Goal: Transaction & Acquisition: Purchase product/service

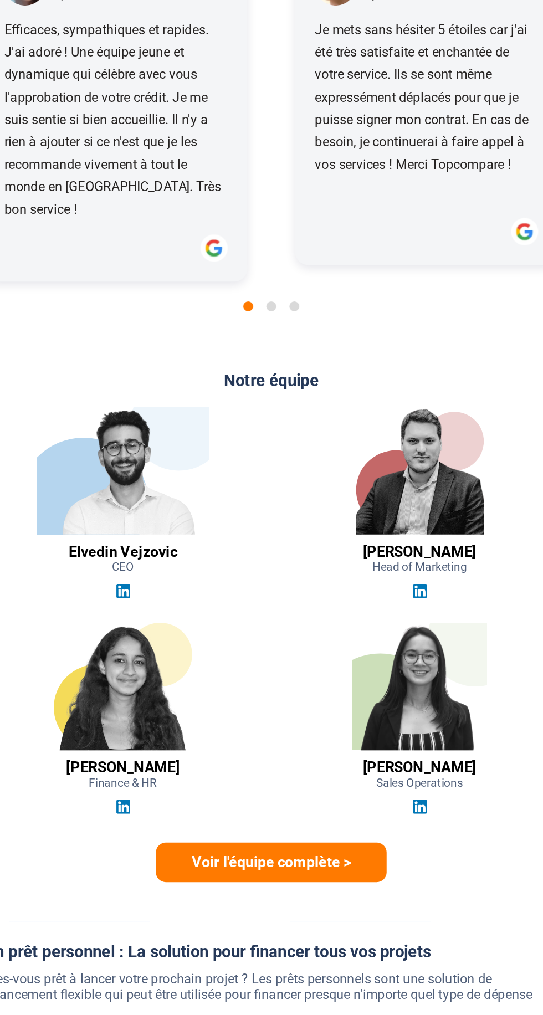
scroll to position [1333, 0]
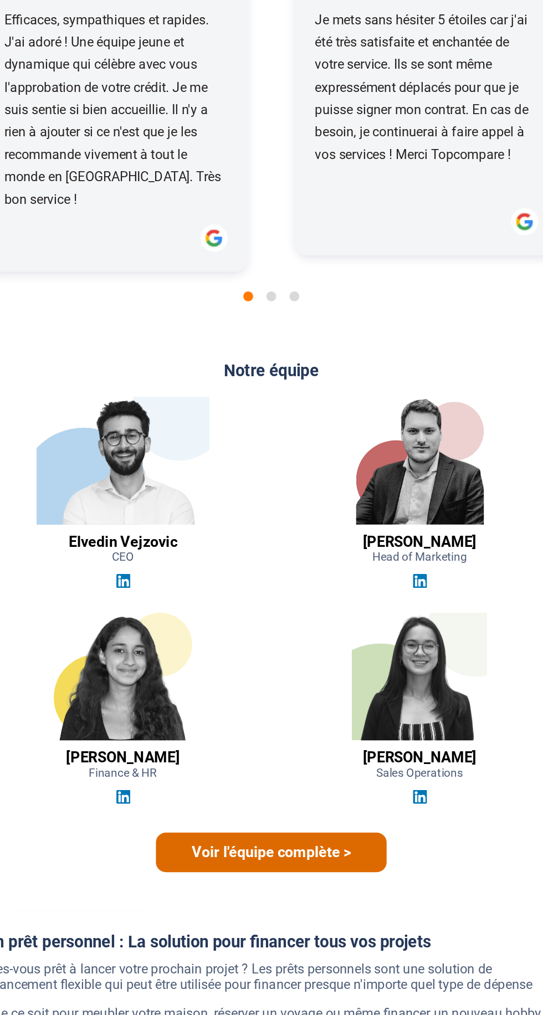
click at [300, 746] on link "Voir l'équipe complète >" at bounding box center [271, 759] width 155 height 27
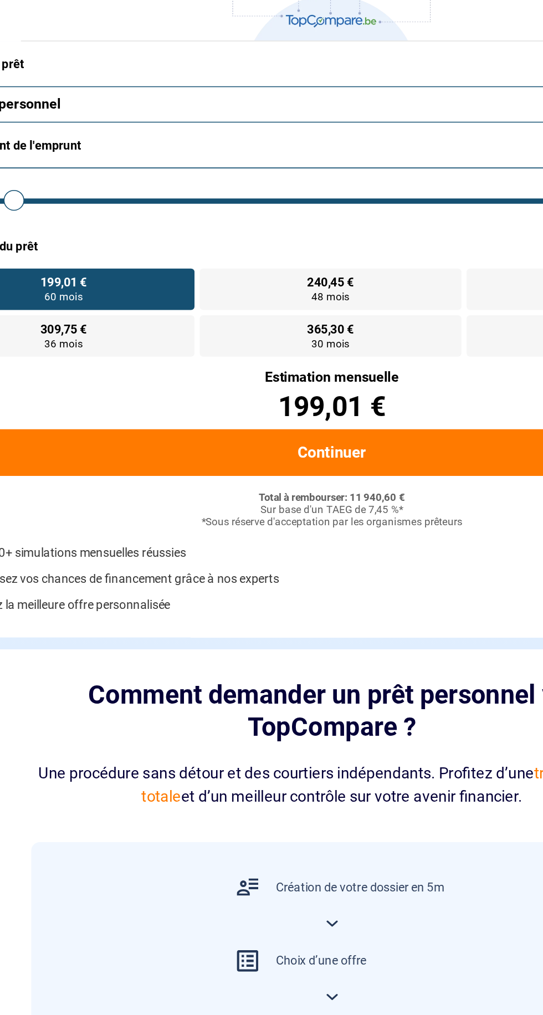
scroll to position [0, 0]
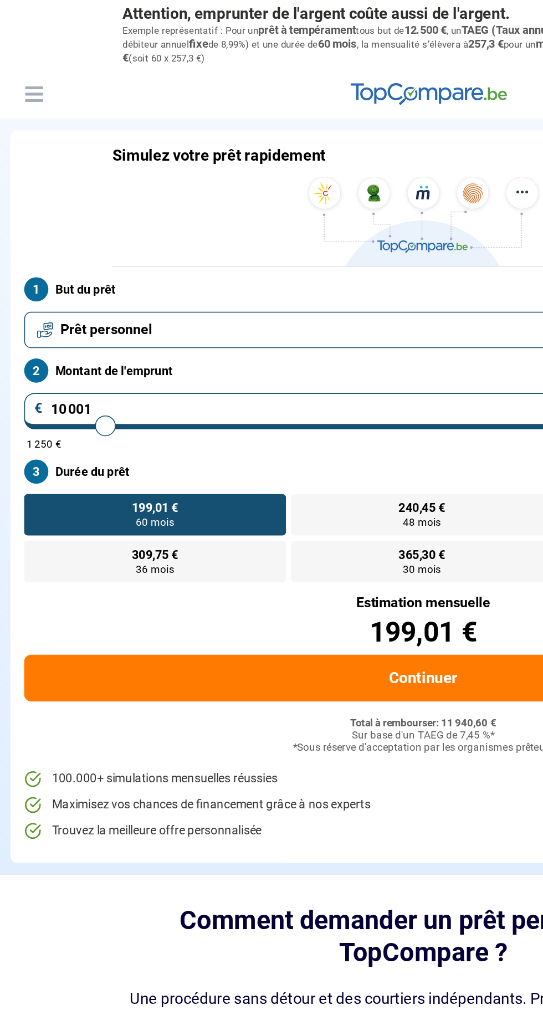
click at [60, 211] on span "Prêt personnel" at bounding box center [68, 212] width 59 height 12
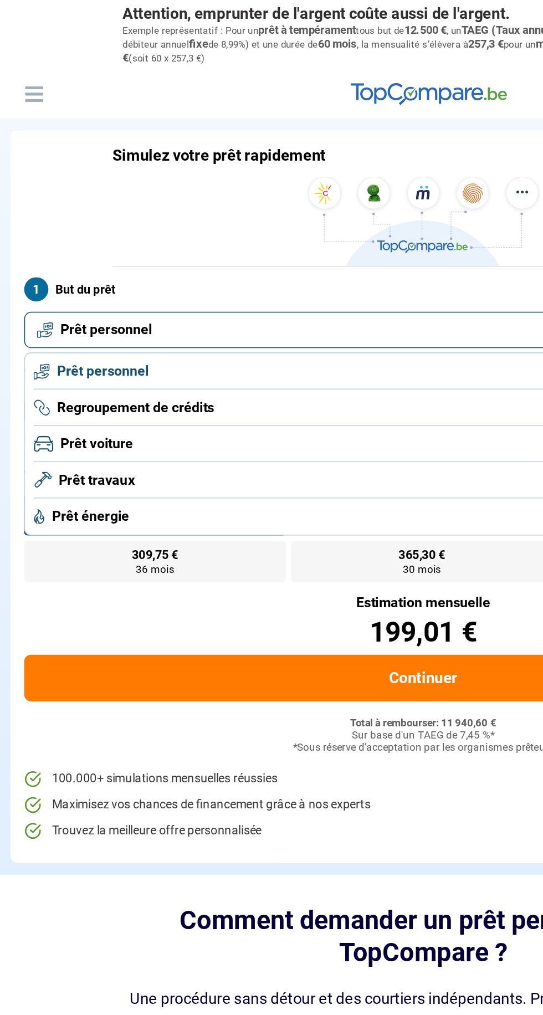
click at [73, 229] on li "Prêt personnel" at bounding box center [272, 238] width 500 height 23
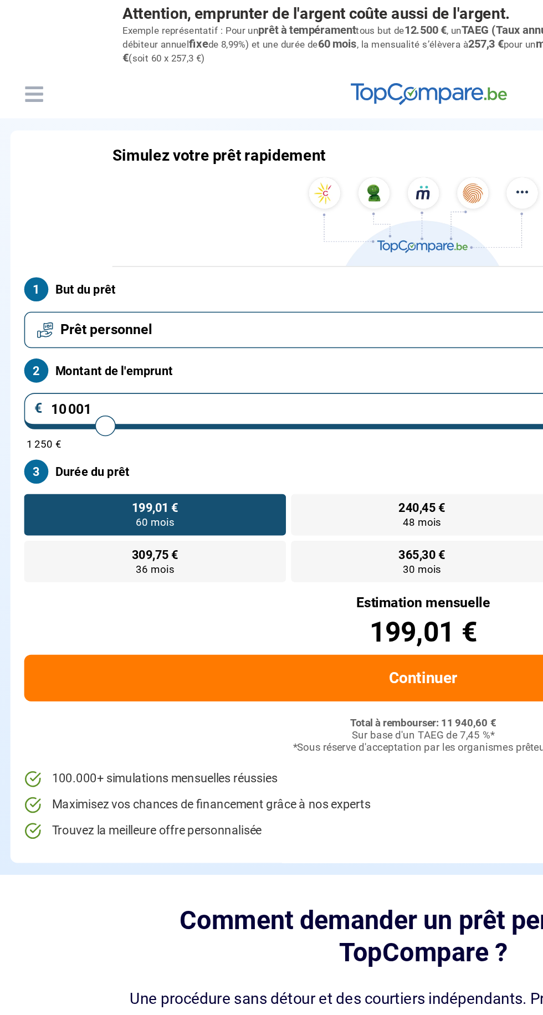
type input "8 250"
type input "8250"
type input "10 500"
type input "10500"
type input "11 000"
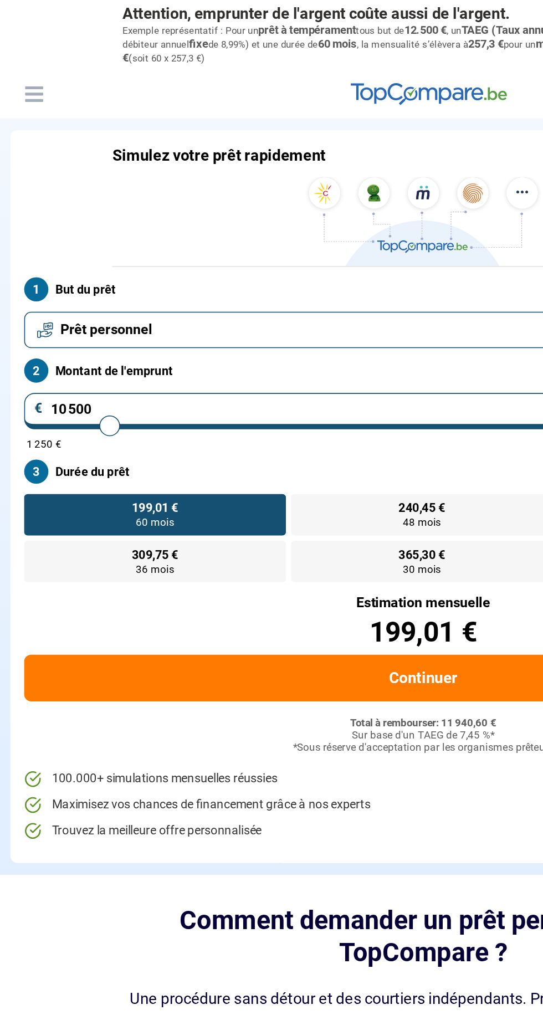
type input "11000"
type input "13 000"
type input "13000"
type input "16 000"
type input "16000"
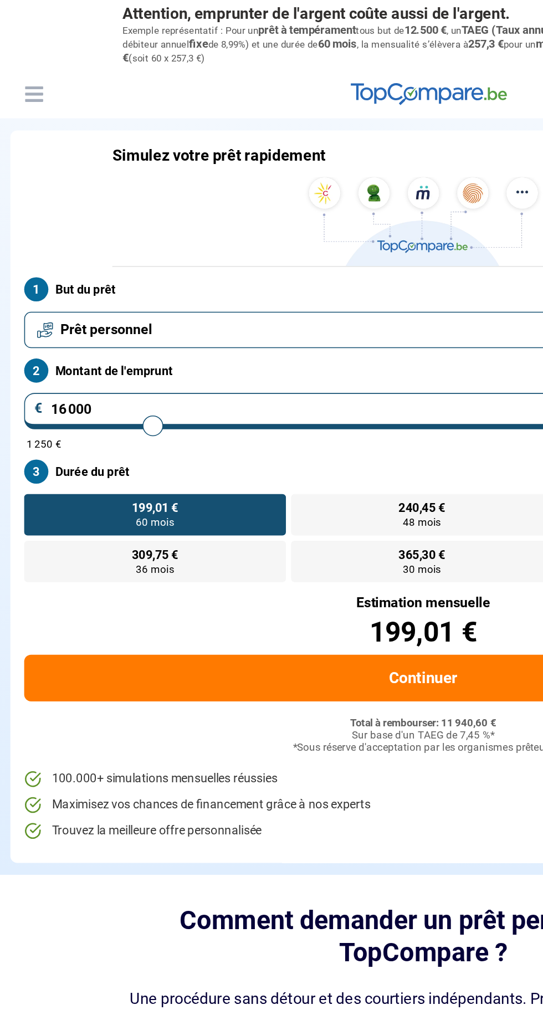
type input "17 000"
type input "22250"
type input "22 250"
radio input "false"
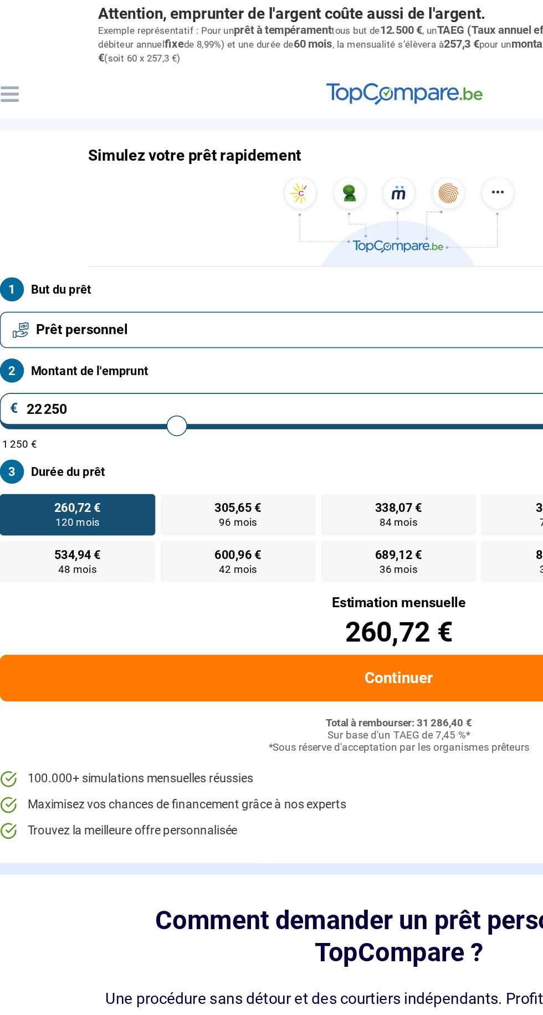
type input "23 750"
type input "23750"
type input "25 500"
type input "25500"
type input "25 250"
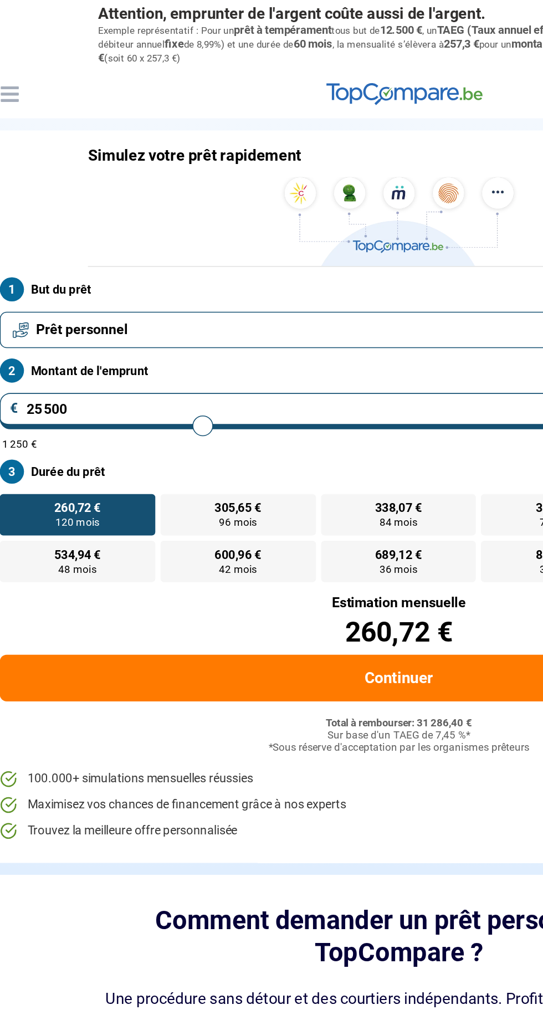
type input "25250"
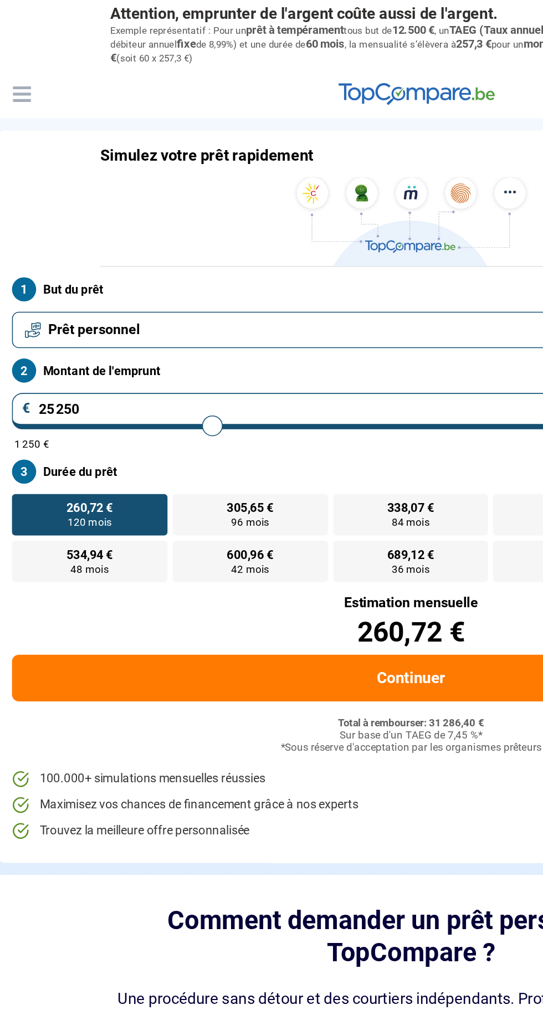
type input "25 500"
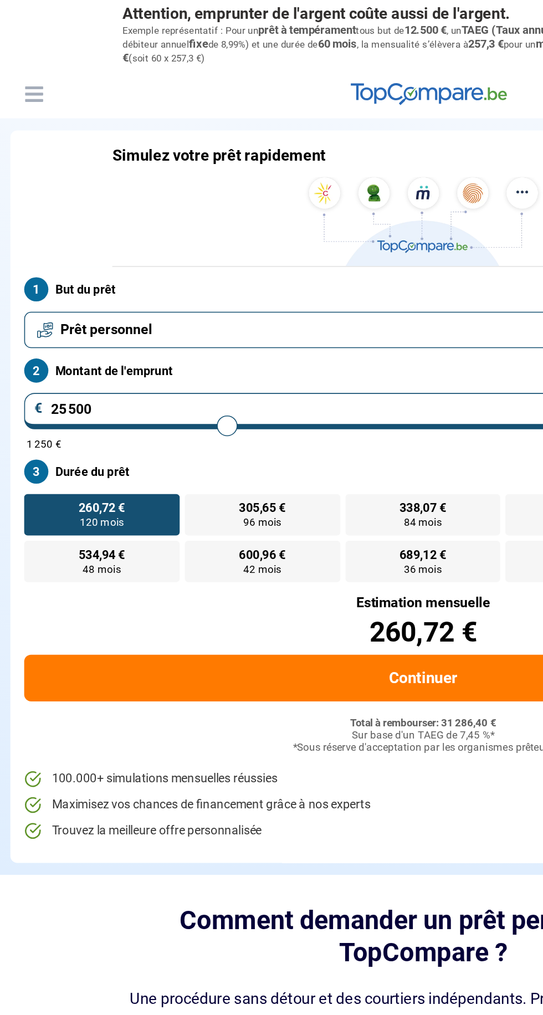
type input "26250"
type input "26 500"
type input "26500"
type input "28 750"
type input "28750"
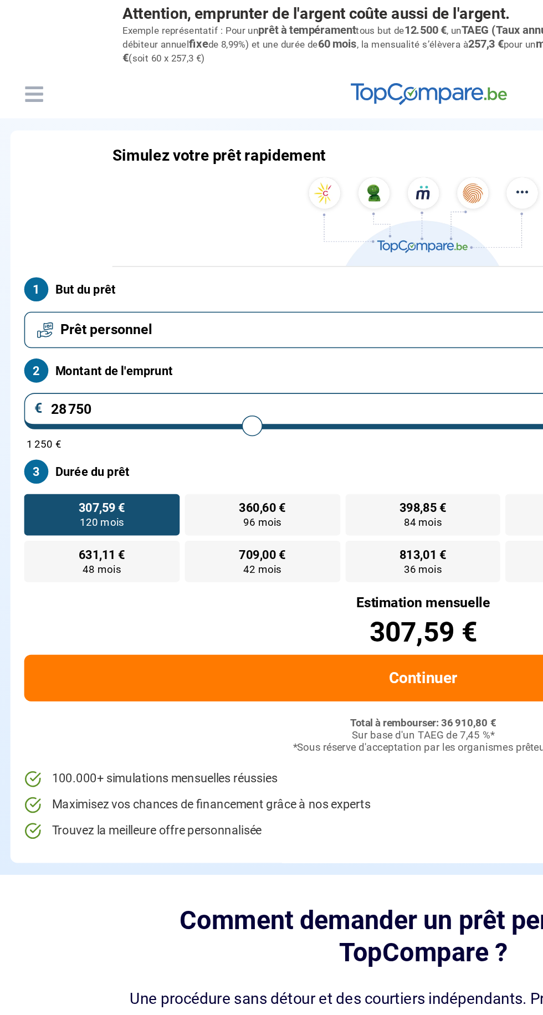
type input "29 250"
type input "29250"
type input "30 000"
type input "30000"
type input "30 750"
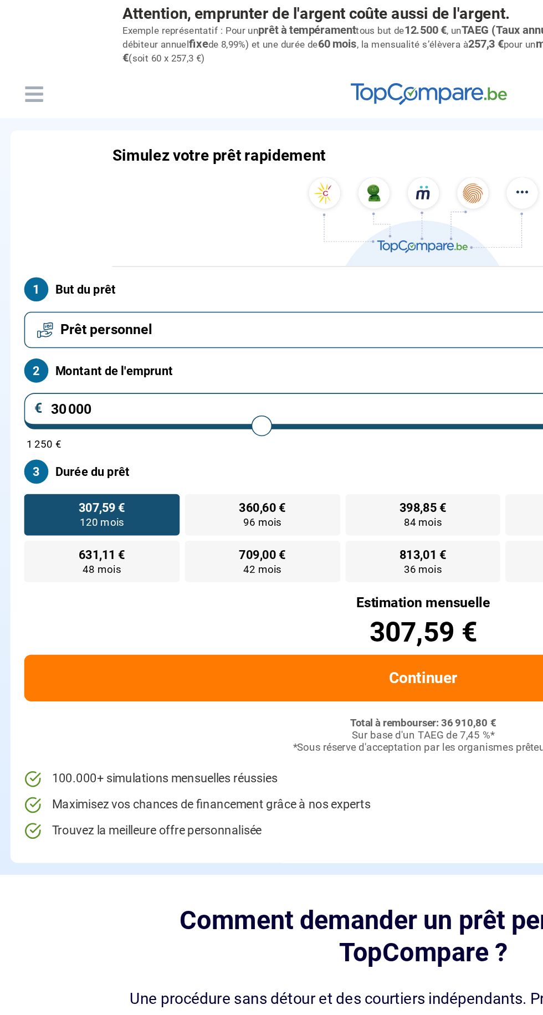
type input "30750"
type input "31 250"
type input "31250"
type input "31 750"
type input "31750"
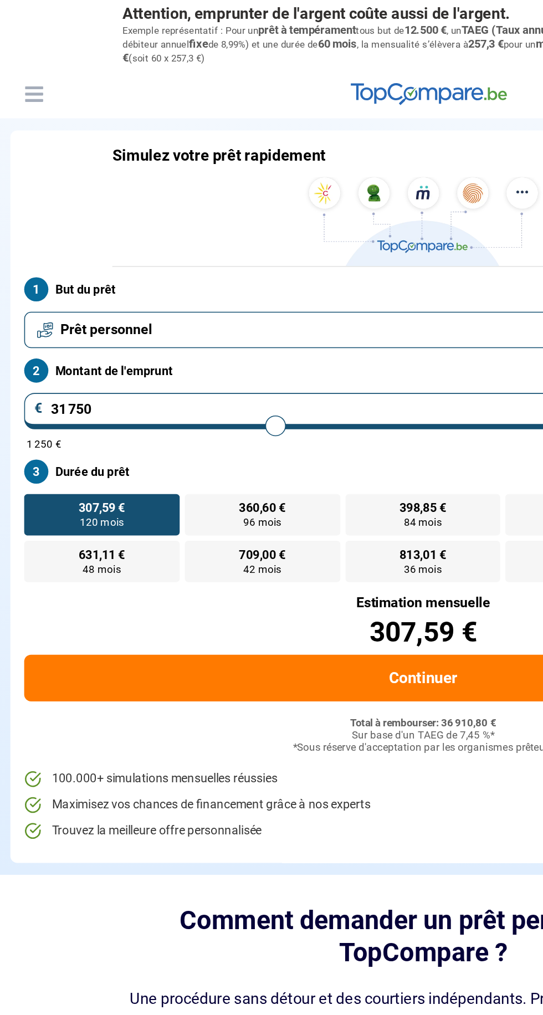
type input "32 250"
type input "32250"
type input "32 500"
type input "32500"
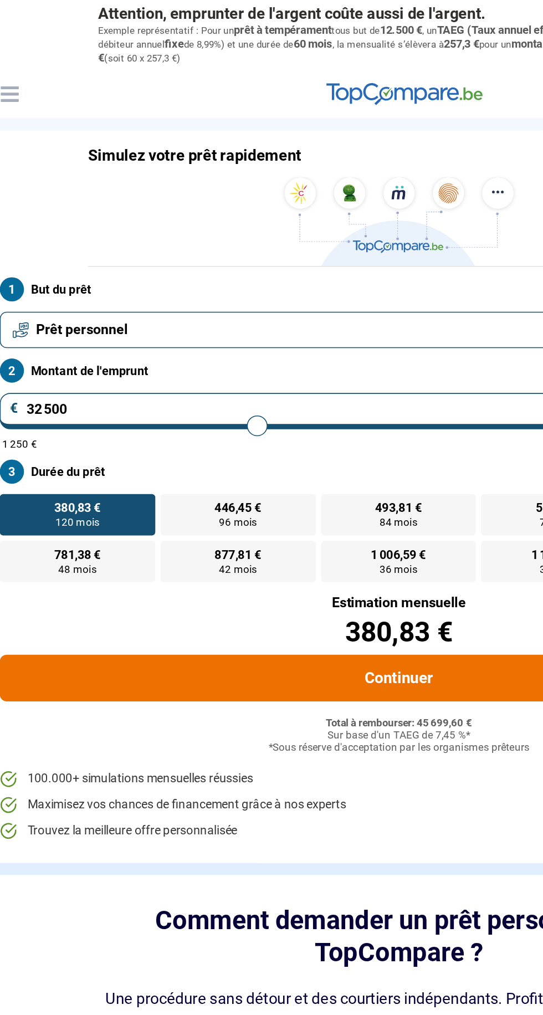
click at [268, 437] on button "Continuer" at bounding box center [272, 435] width 512 height 30
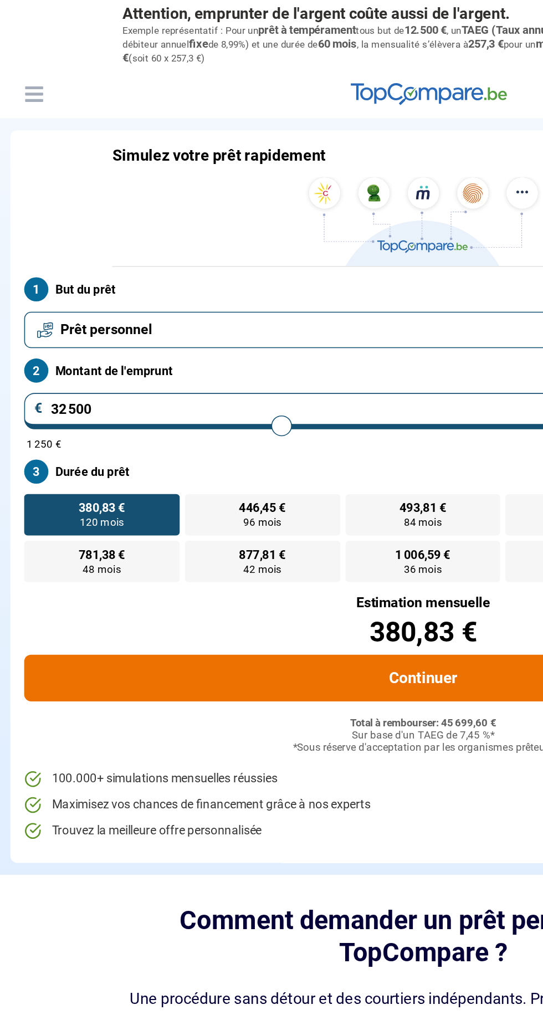
click at [289, 437] on button "Continuer" at bounding box center [272, 435] width 512 height 30
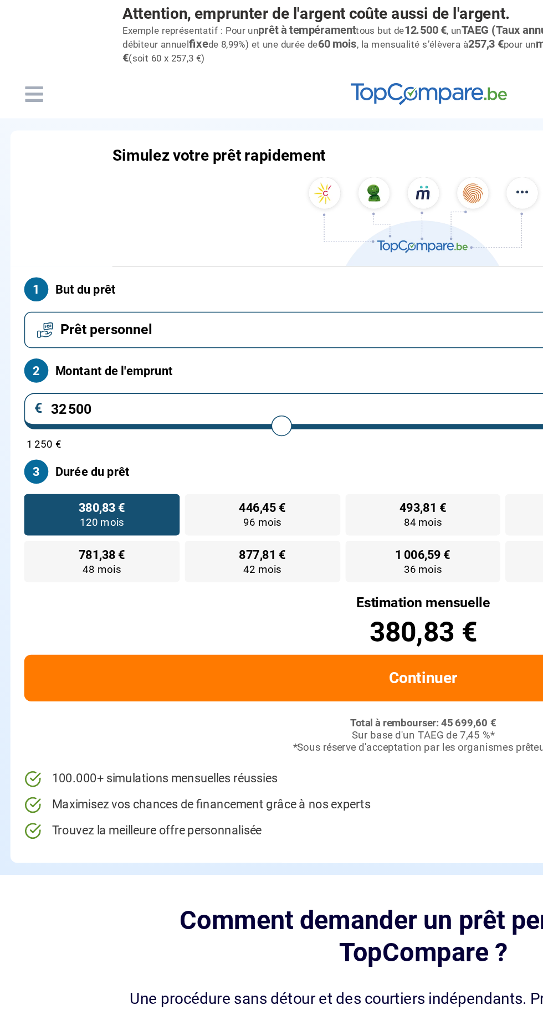
click at [63, 355] on span "781,38 €" at bounding box center [65, 356] width 30 height 8
click at [23, 354] on input "781,38 € 48 mois" at bounding box center [19, 350] width 7 height 7
radio input "true"
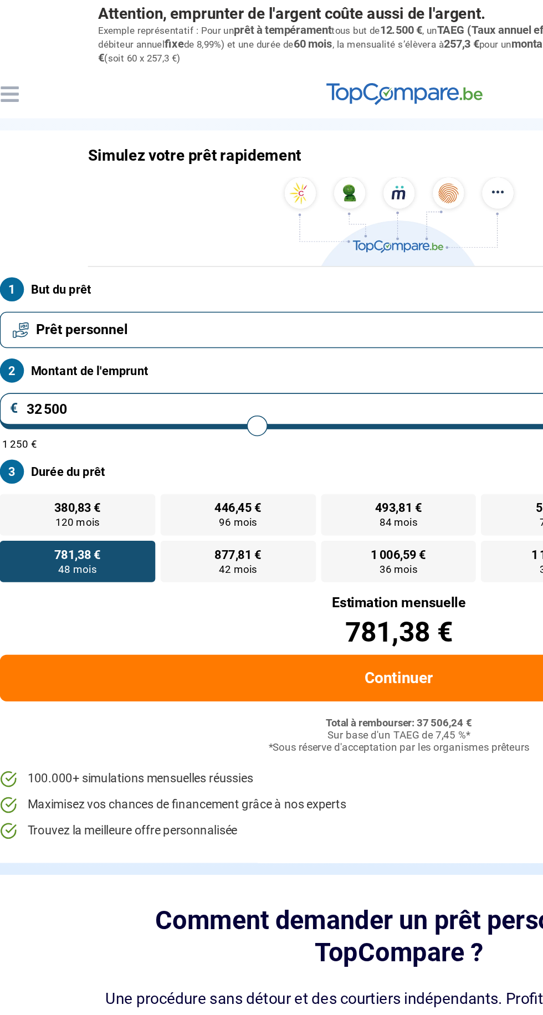
click at [171, 325] on span "446,45 €" at bounding box center [168, 326] width 30 height 8
click at [126, 324] on input "446,45 € 96 mois" at bounding box center [122, 320] width 7 height 7
radio input "true"
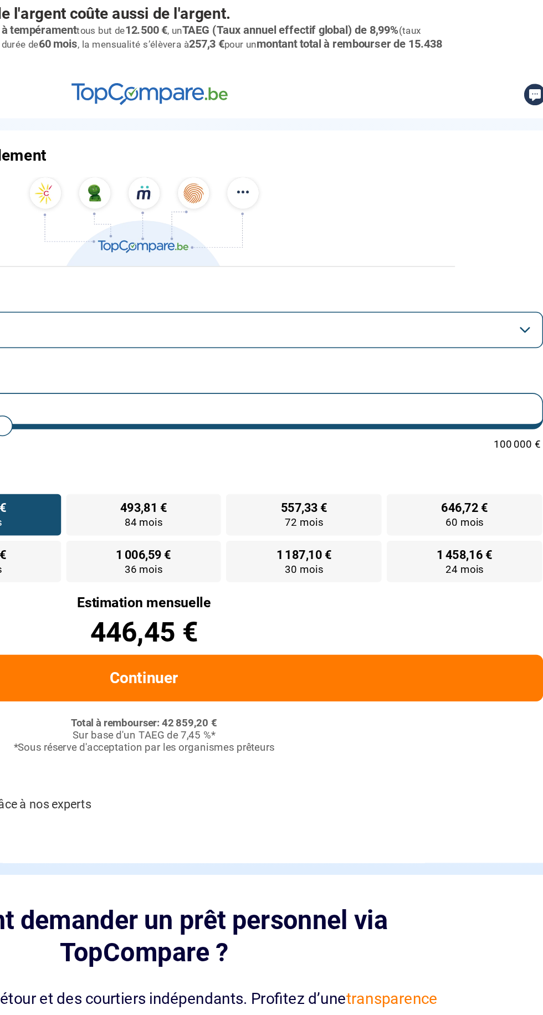
click at [494, 326] on label "646,72 € 60 mois" at bounding box center [477, 330] width 100 height 27
click at [434, 324] on input "646,72 € 60 mois" at bounding box center [430, 320] width 7 height 7
radio input "true"
